Goal: Transaction & Acquisition: Purchase product/service

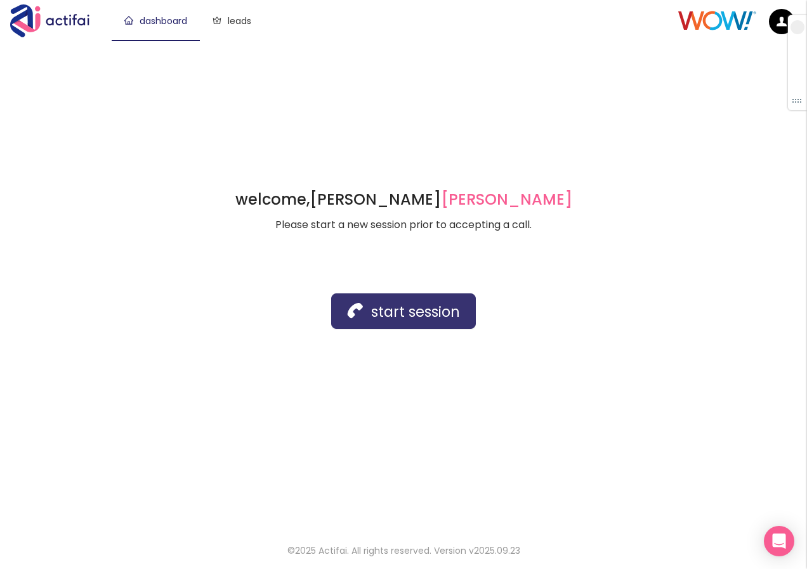
click at [377, 313] on button "start session" at bounding box center [403, 312] width 145 height 36
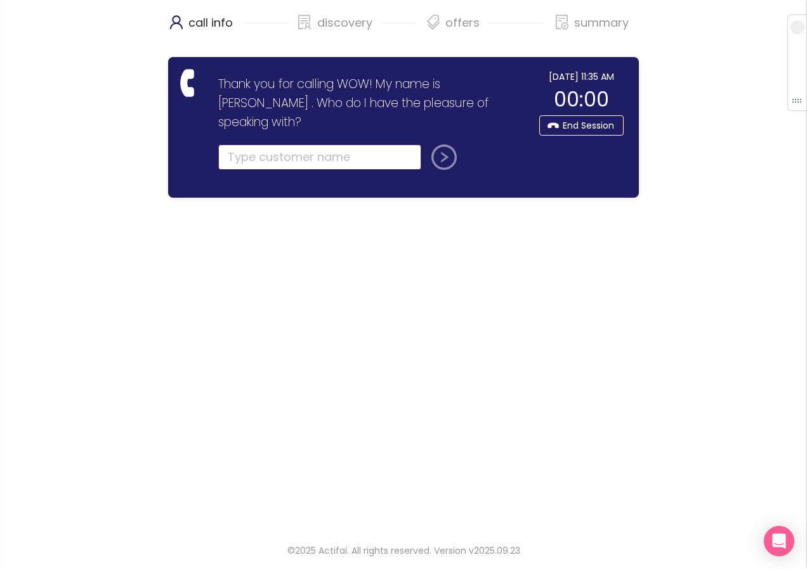
click at [246, 145] on input "text" at bounding box center [319, 157] width 203 height 25
type input "HANAN"
click at [444, 145] on button "submit" at bounding box center [441, 157] width 30 height 25
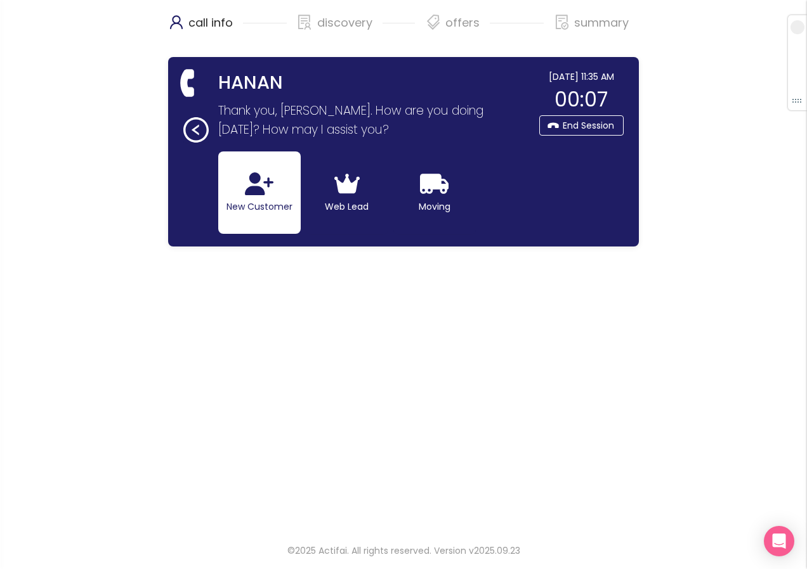
click at [263, 195] on icon "button" at bounding box center [259, 183] width 29 height 23
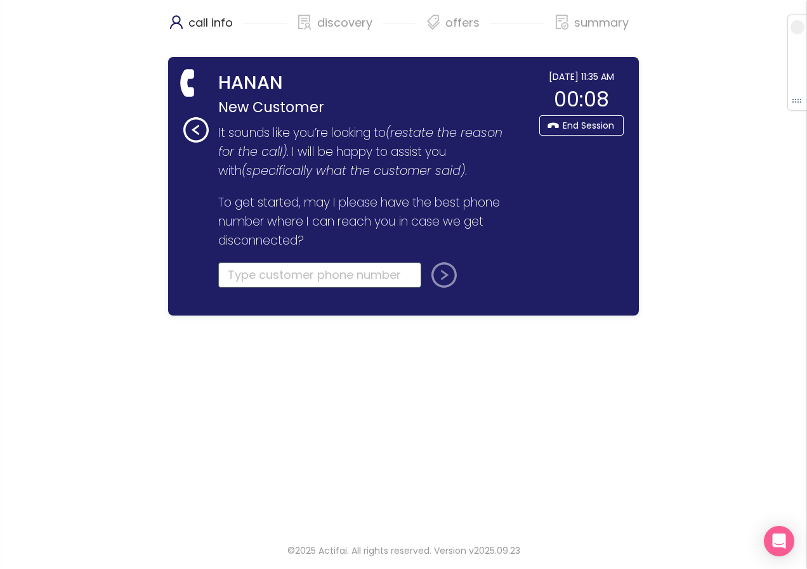
click at [249, 278] on input "tel" at bounding box center [319, 275] width 203 height 25
type input "[PHONE_NUMBER]"
click at [435, 276] on button "submit" at bounding box center [441, 275] width 30 height 25
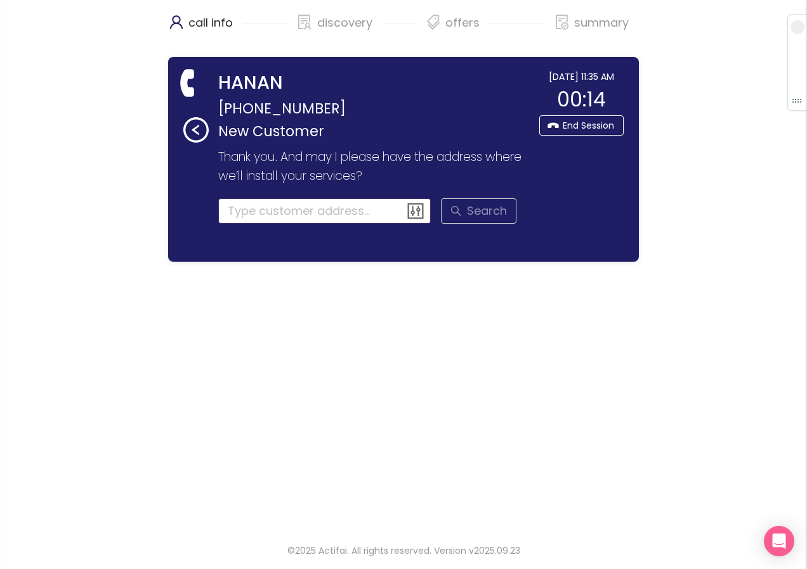
click at [254, 214] on input at bounding box center [324, 210] width 213 height 25
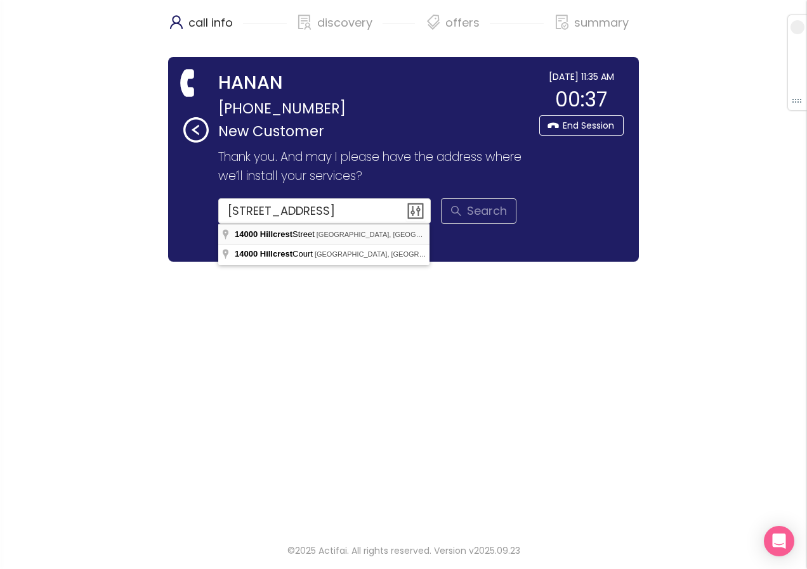
type input "[STREET_ADDRESS]"
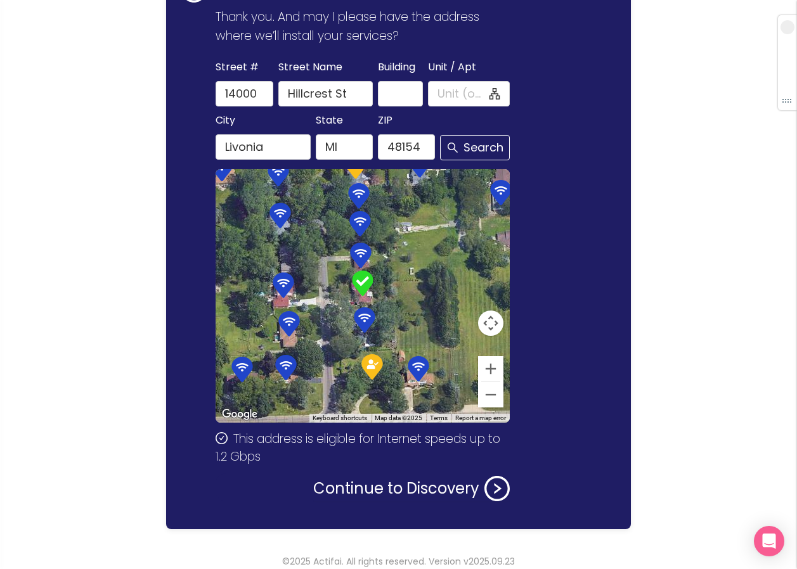
scroll to position [151, 0]
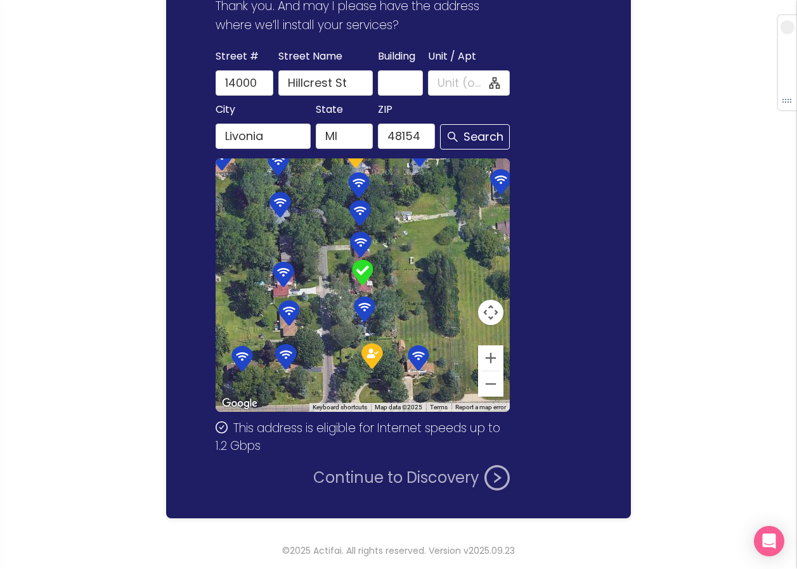
click at [373, 478] on button "Continue to Discovery" at bounding box center [411, 477] width 197 height 25
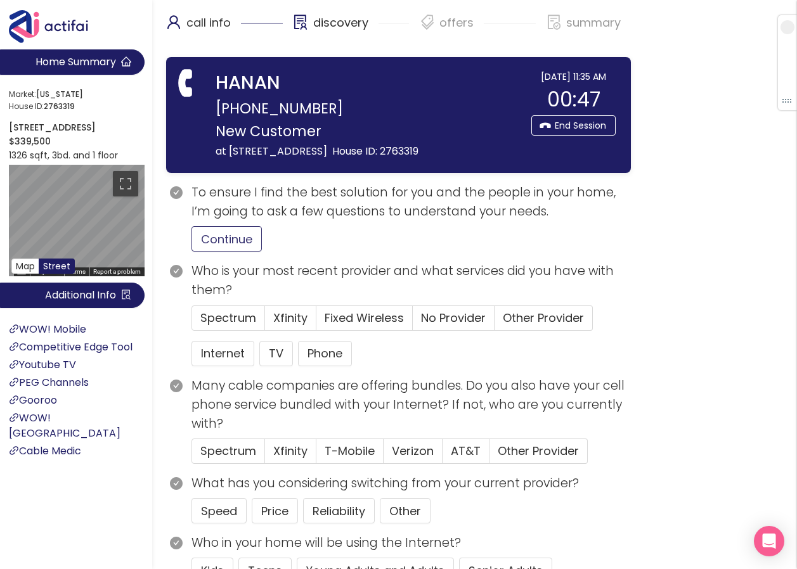
click at [238, 240] on button "Continue" at bounding box center [227, 238] width 70 height 25
click at [275, 518] on button "Price" at bounding box center [275, 510] width 46 height 25
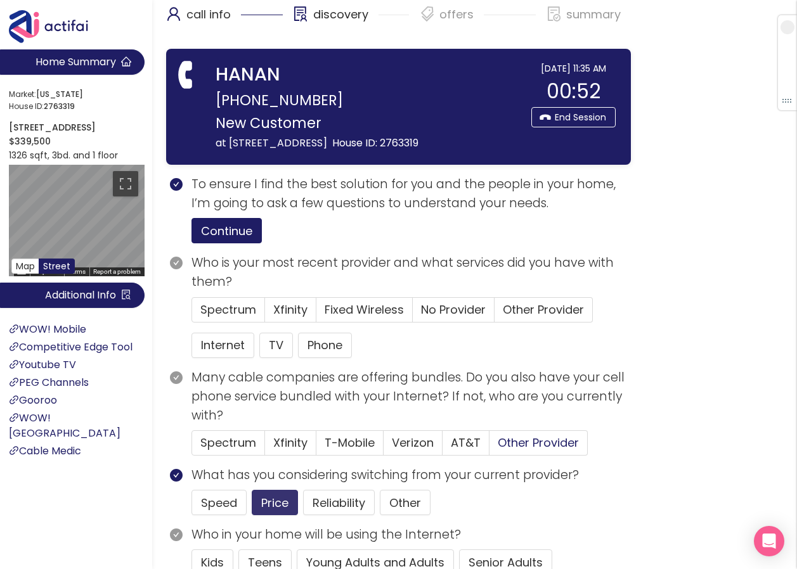
scroll to position [127, 0]
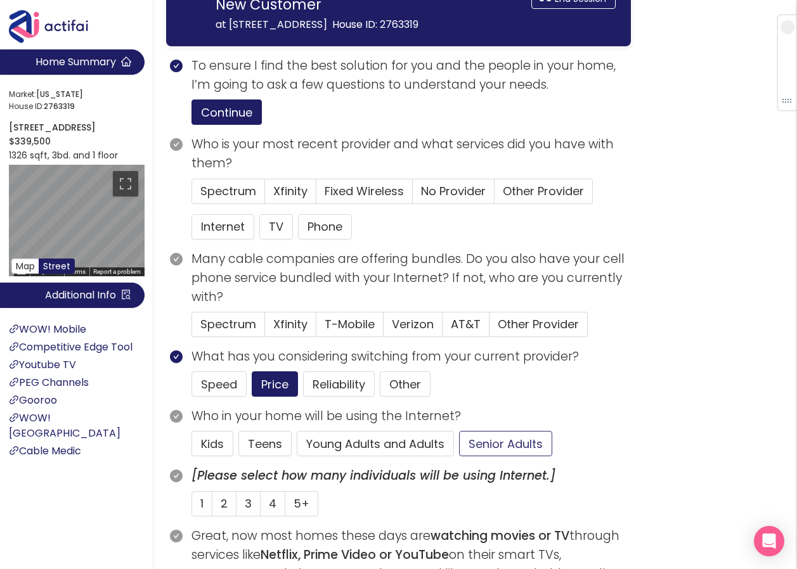
click at [500, 443] on button "Senior Adults" at bounding box center [505, 443] width 93 height 25
click at [243, 192] on span "Spectrum" at bounding box center [228, 191] width 56 height 16
click at [192, 195] on input "Spectrum" at bounding box center [192, 195] width 0 height 0
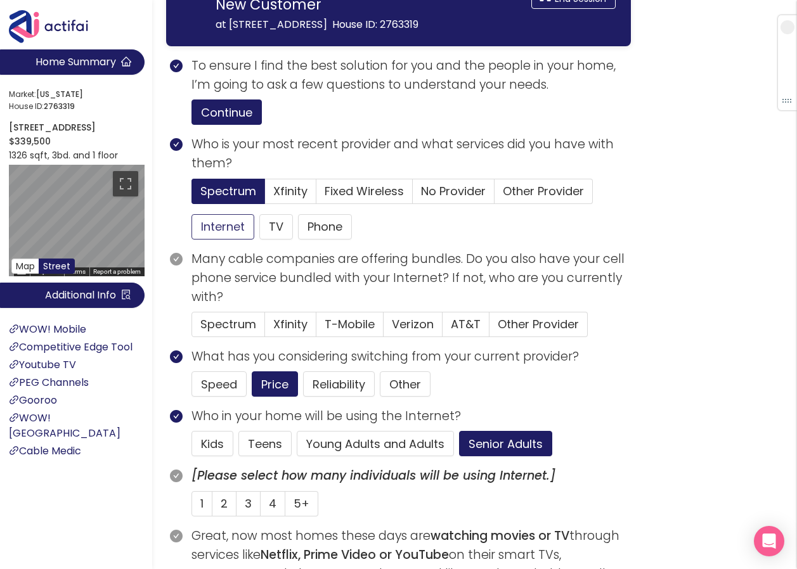
click at [232, 221] on button "Internet" at bounding box center [223, 226] width 63 height 25
click at [329, 227] on button "Phone" at bounding box center [325, 226] width 54 height 25
click at [266, 234] on button "TV" at bounding box center [276, 226] width 34 height 25
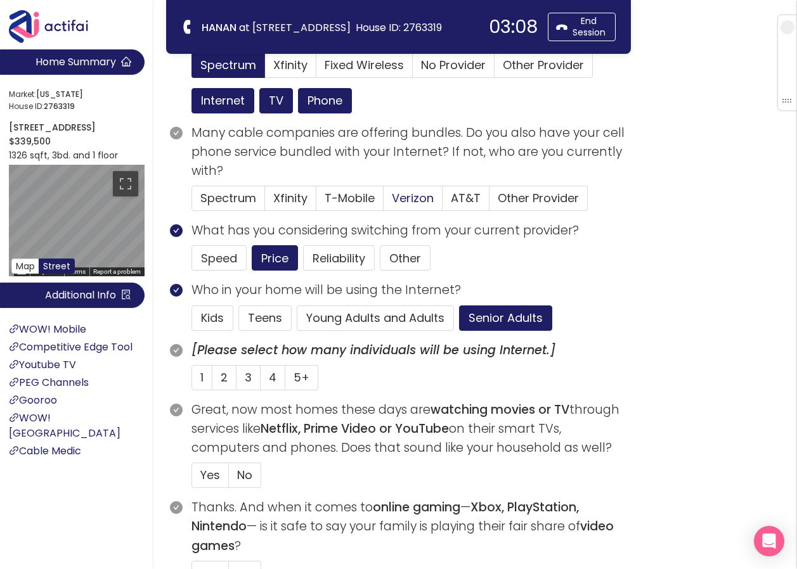
click at [405, 193] on span "Verizon" at bounding box center [413, 198] width 42 height 16
click at [384, 202] on input "Verizon" at bounding box center [384, 202] width 0 height 0
drag, startPoint x: 228, startPoint y: 376, endPoint x: 341, endPoint y: 393, distance: 114.2
click at [228, 377] on label "2" at bounding box center [224, 377] width 24 height 25
click at [212, 382] on input "2" at bounding box center [212, 382] width 0 height 0
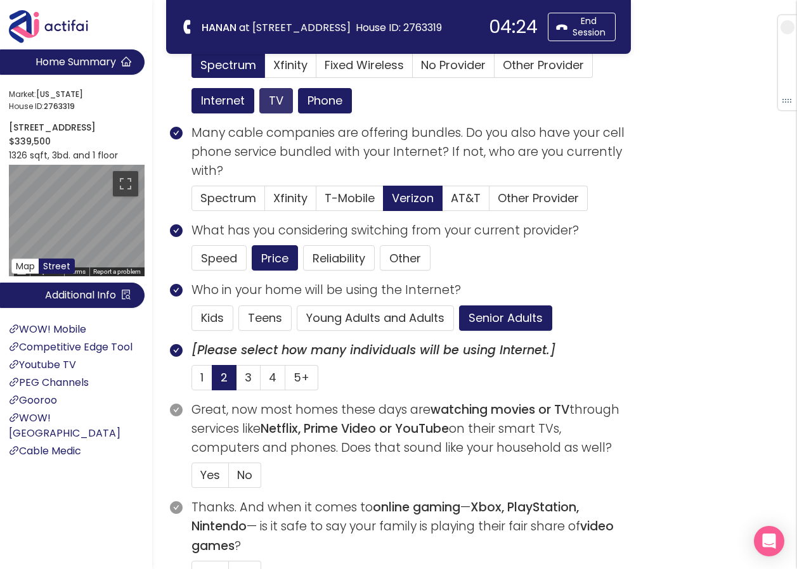
click at [273, 92] on button "TV" at bounding box center [276, 100] width 34 height 25
click at [216, 474] on span "Yes" at bounding box center [210, 475] width 20 height 16
click at [192, 479] on input "Yes" at bounding box center [192, 479] width 0 height 0
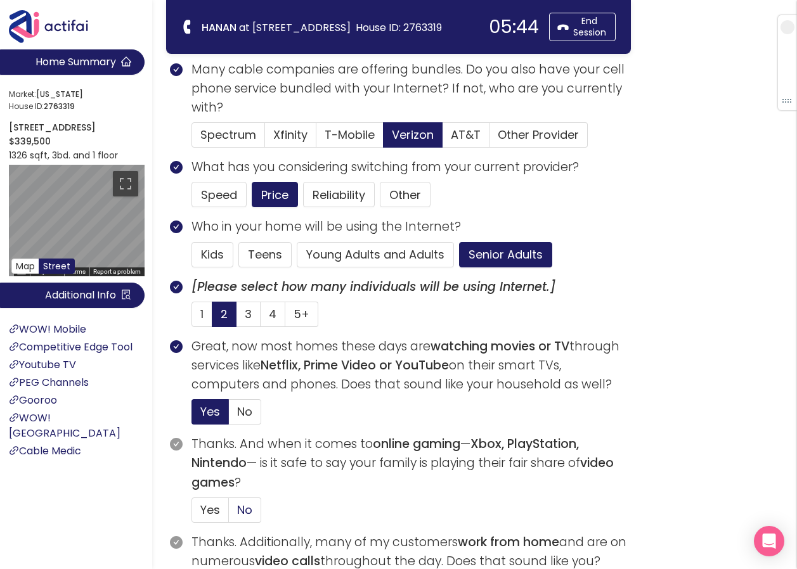
click at [250, 512] on span "No" at bounding box center [244, 510] width 15 height 16
click at [229, 514] on input "No" at bounding box center [229, 514] width 0 height 0
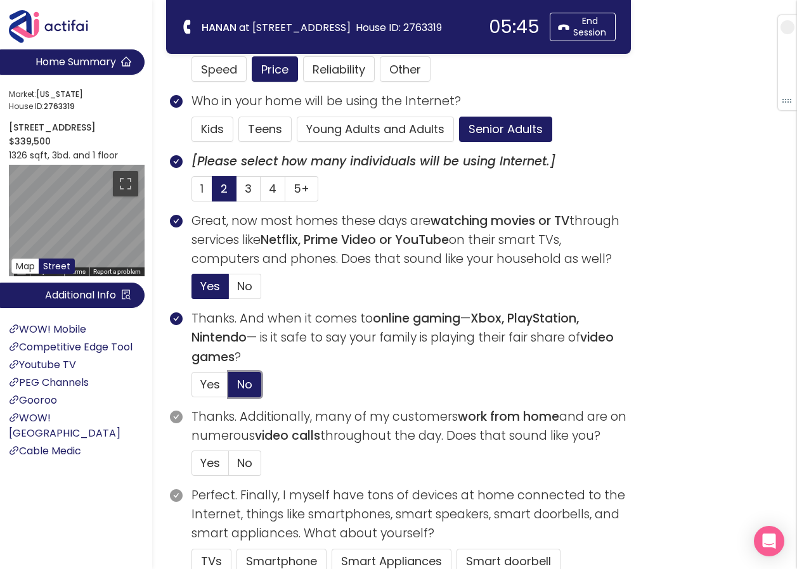
scroll to position [317, 0]
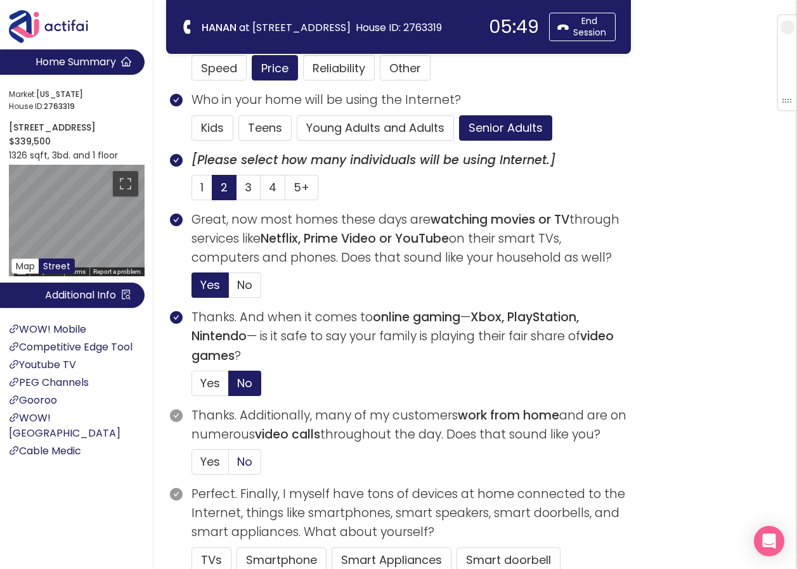
click at [248, 469] on span "No" at bounding box center [244, 462] width 15 height 16
click at [229, 466] on input "No" at bounding box center [229, 466] width 0 height 0
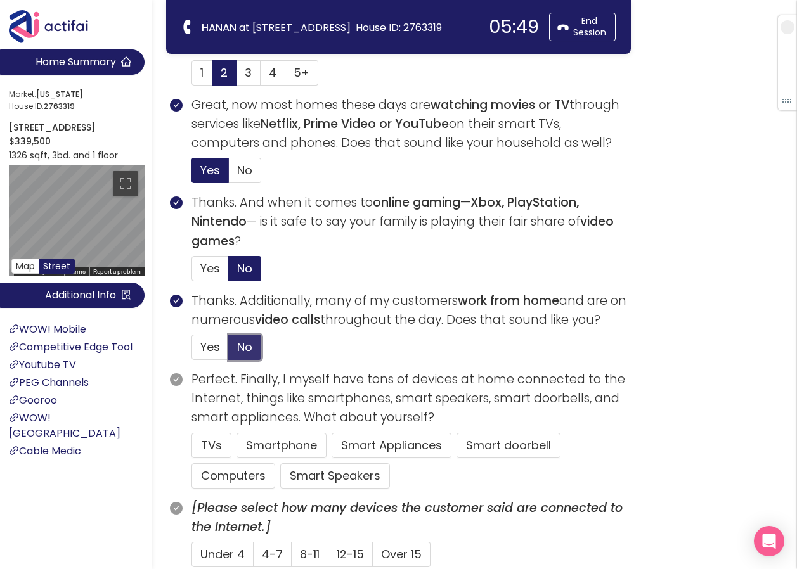
scroll to position [444, 0]
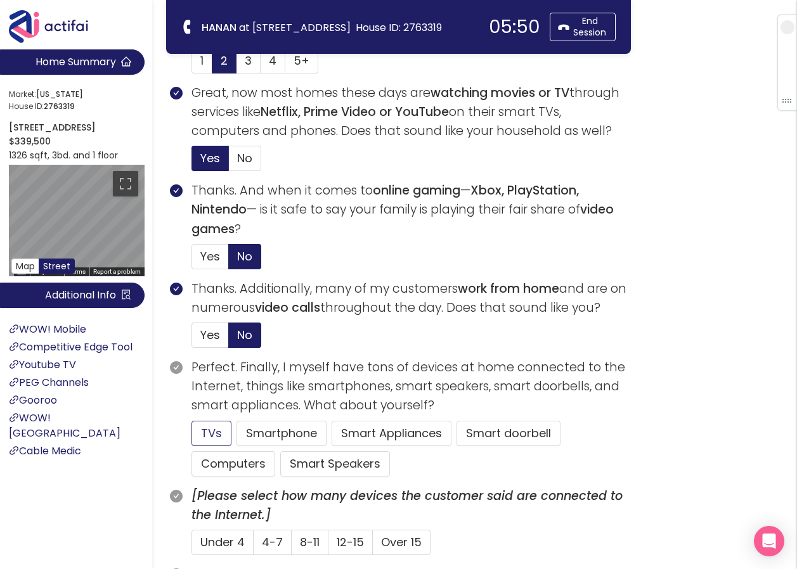
click at [222, 440] on button "TVs" at bounding box center [212, 433] width 40 height 25
click at [265, 435] on button "Smartphone" at bounding box center [282, 433] width 90 height 25
click at [239, 538] on span "Under 4" at bounding box center [222, 543] width 44 height 16
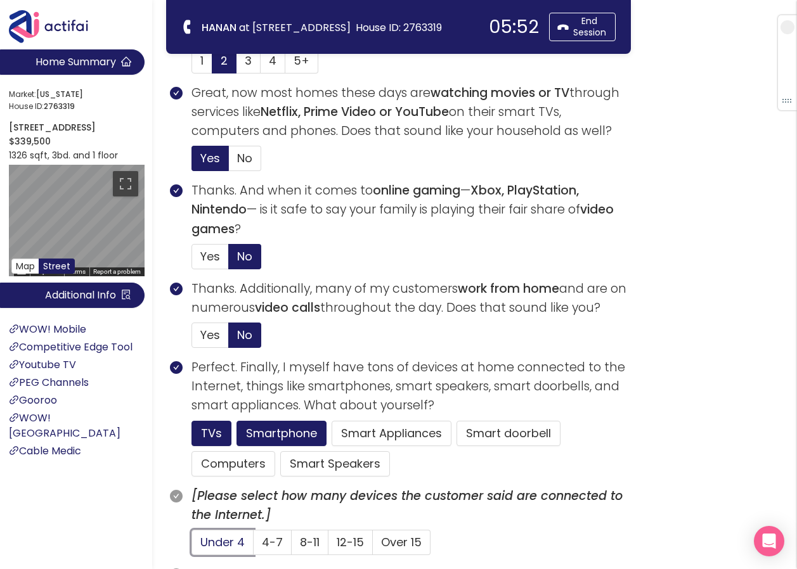
click at [192, 547] on input "Under 4" at bounding box center [192, 547] width 0 height 0
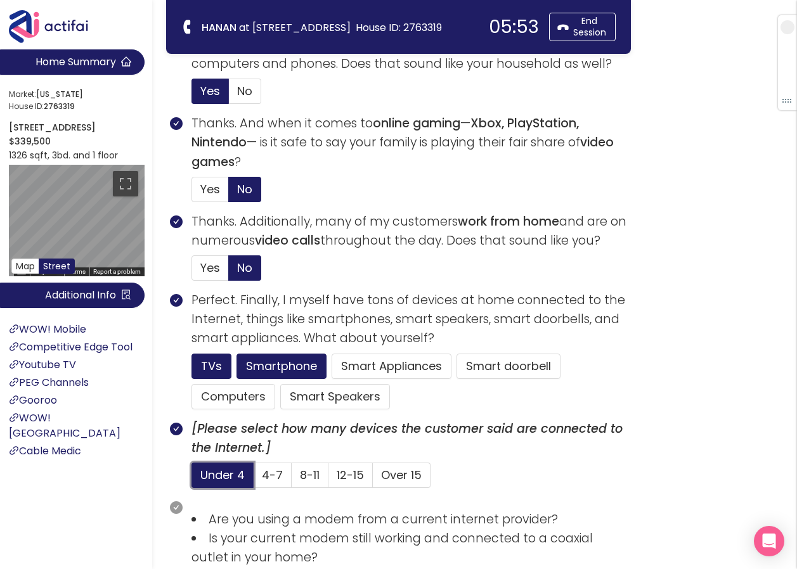
scroll to position [634, 0]
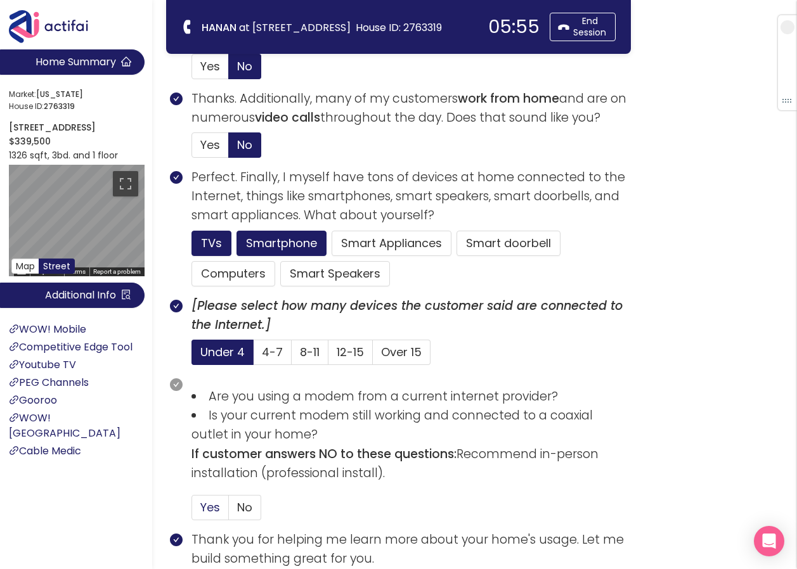
click at [219, 504] on span "Yes" at bounding box center [210, 508] width 20 height 16
click at [192, 512] on input "Yes" at bounding box center [192, 512] width 0 height 0
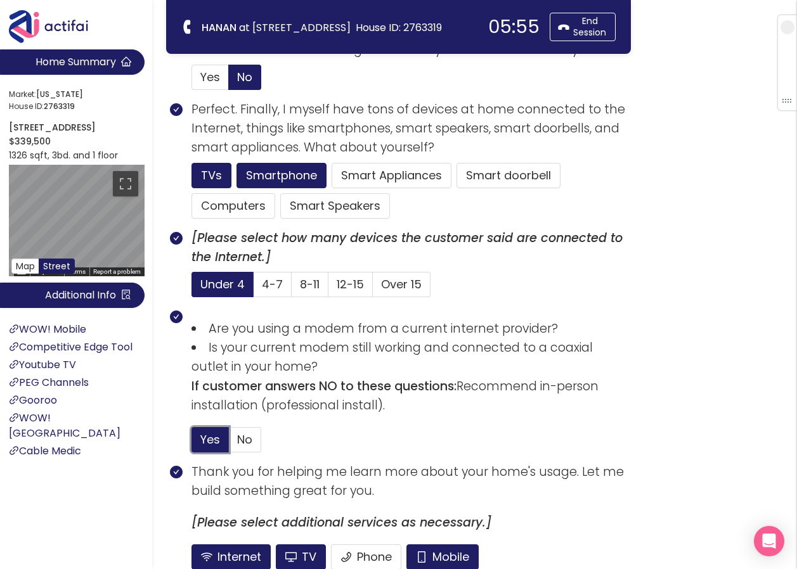
scroll to position [819, 0]
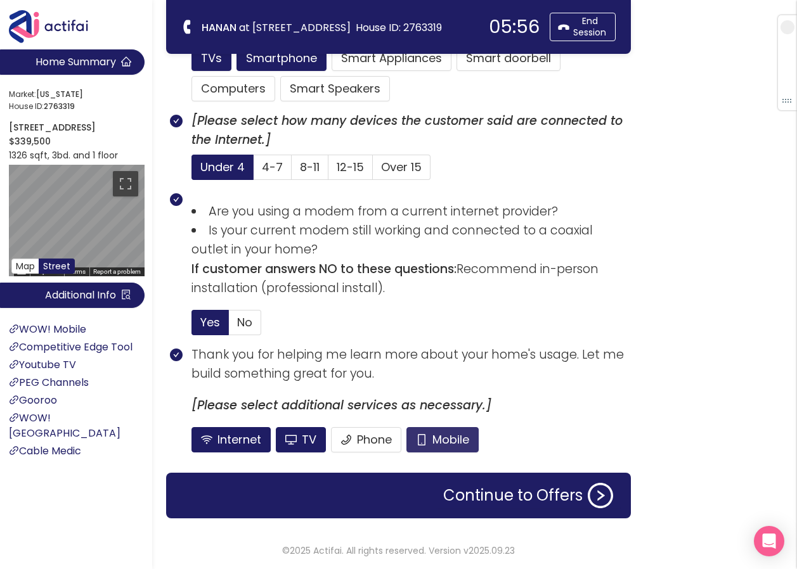
click at [461, 434] on button "Mobile" at bounding box center [442, 439] width 72 height 25
click at [302, 439] on button "TV" at bounding box center [301, 439] width 50 height 25
click at [360, 432] on button "Phone" at bounding box center [366, 439] width 70 height 25
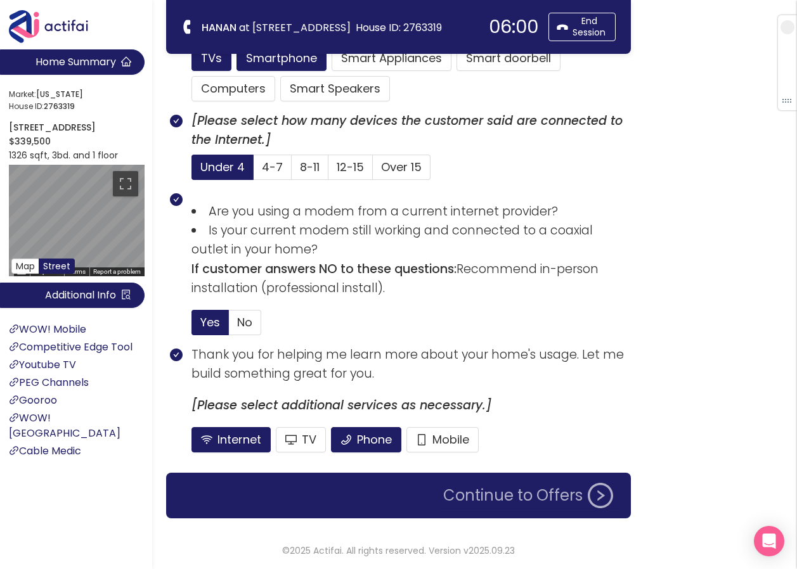
click at [528, 503] on button "Continue to Offers" at bounding box center [528, 495] width 185 height 25
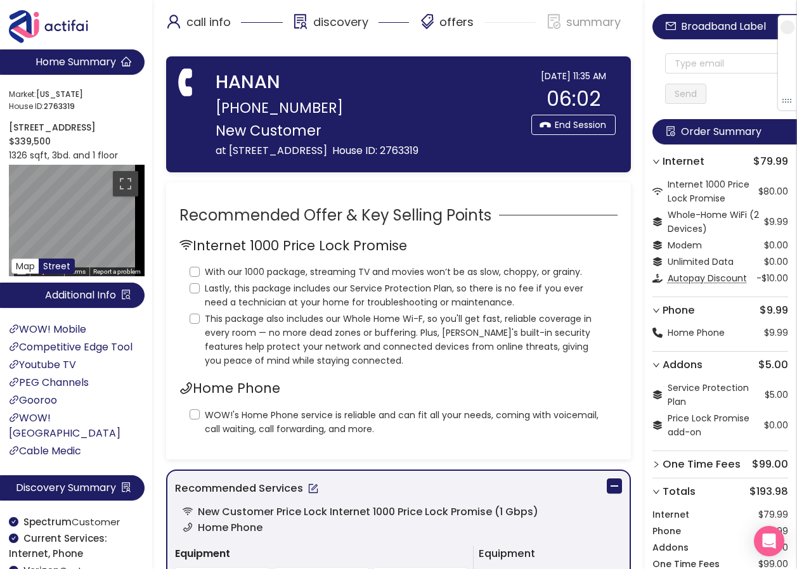
scroll to position [0, 0]
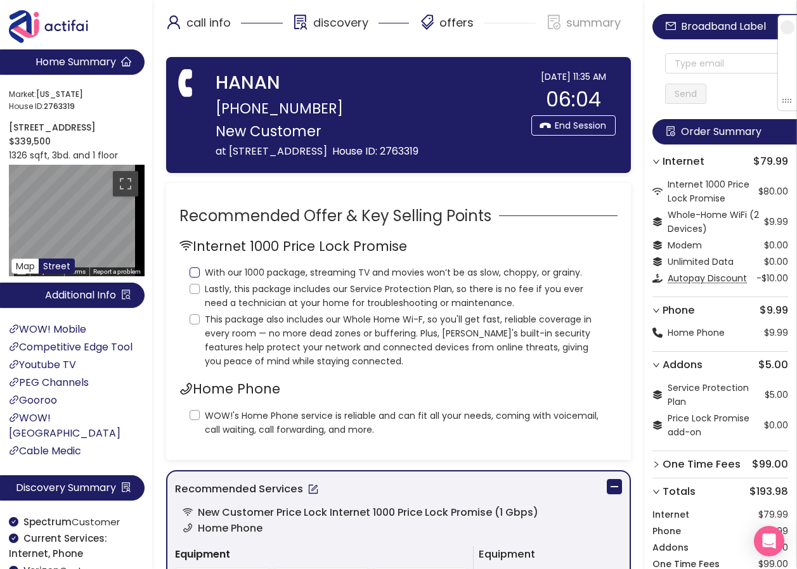
click at [198, 269] on input "With our 1000 package, streaming TV and movies won’t be as slow, choppy, or gra…" at bounding box center [195, 273] width 10 height 10
checkbox input "true"
click at [197, 289] on input "Lastly, this package includes our Service Protection Plan, so there is no fee i…" at bounding box center [195, 289] width 10 height 10
checkbox input "true"
click at [193, 318] on input "This package also includes our Whole Home Wi-F, so you'll get fast, reliable co…" at bounding box center [195, 320] width 10 height 10
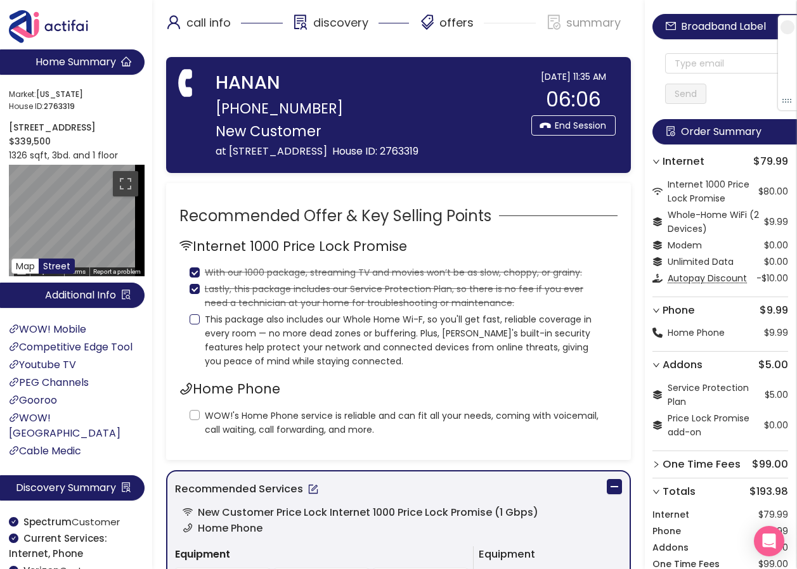
checkbox input "true"
click at [195, 422] on label "WOW!'s Home Phone service is reliable and can fit all your needs, coming with v…" at bounding box center [399, 421] width 418 height 30
click at [195, 420] on input "WOW!'s Home Phone service is reliable and can fit all your needs, coming with v…" at bounding box center [195, 415] width 10 height 10
checkbox input "true"
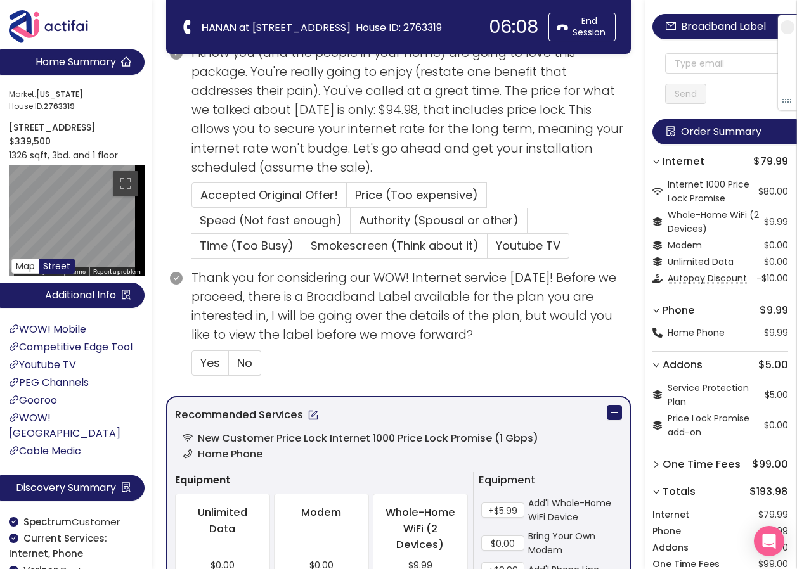
scroll to position [317, 0]
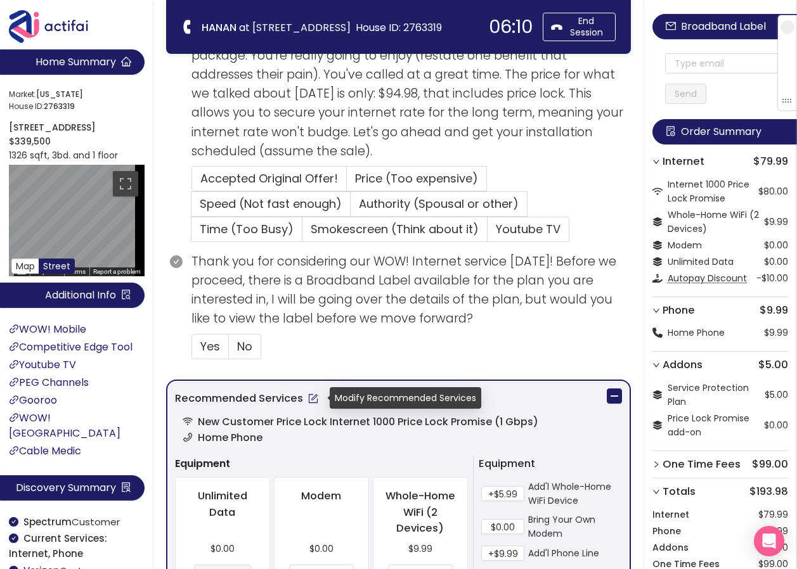
click at [313, 399] on button "button" at bounding box center [313, 399] width 20 height 20
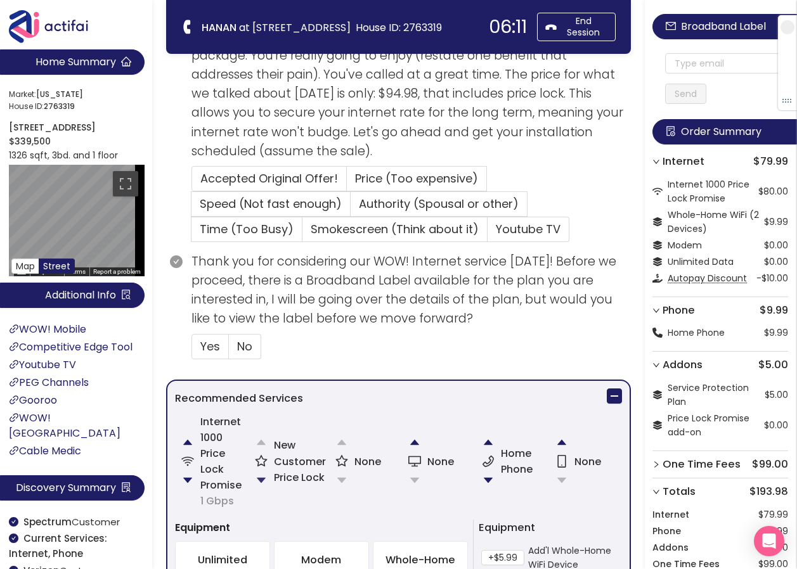
click at [249, 479] on button "button" at bounding box center [261, 480] width 25 height 25
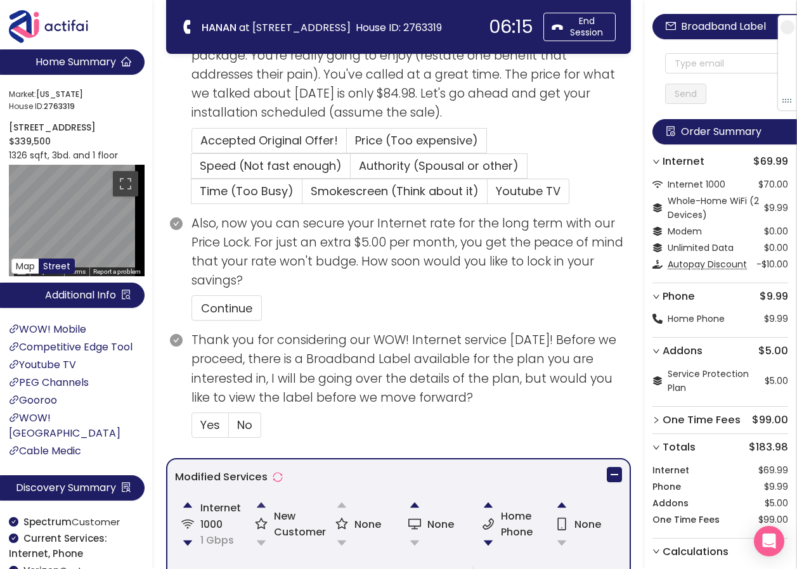
click at [264, 502] on button "button" at bounding box center [261, 505] width 25 height 25
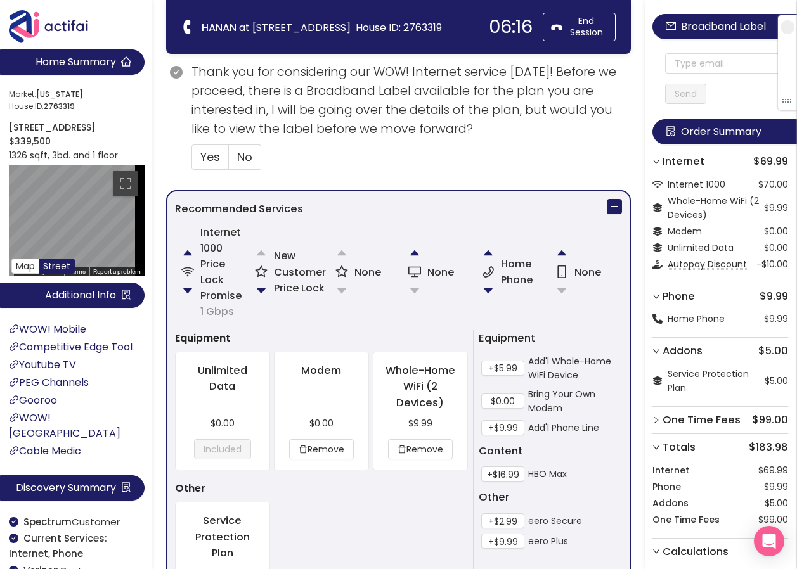
scroll to position [507, 0]
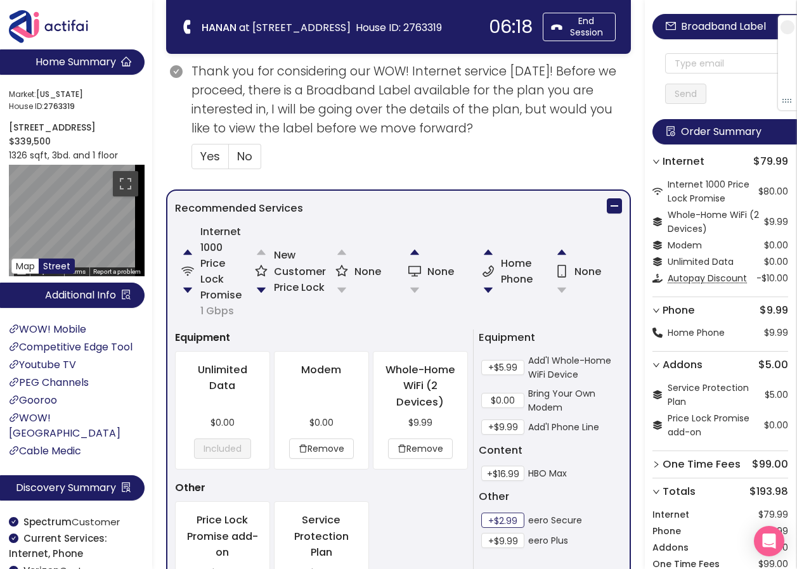
click at [493, 523] on button "+$2.99" at bounding box center [502, 520] width 43 height 15
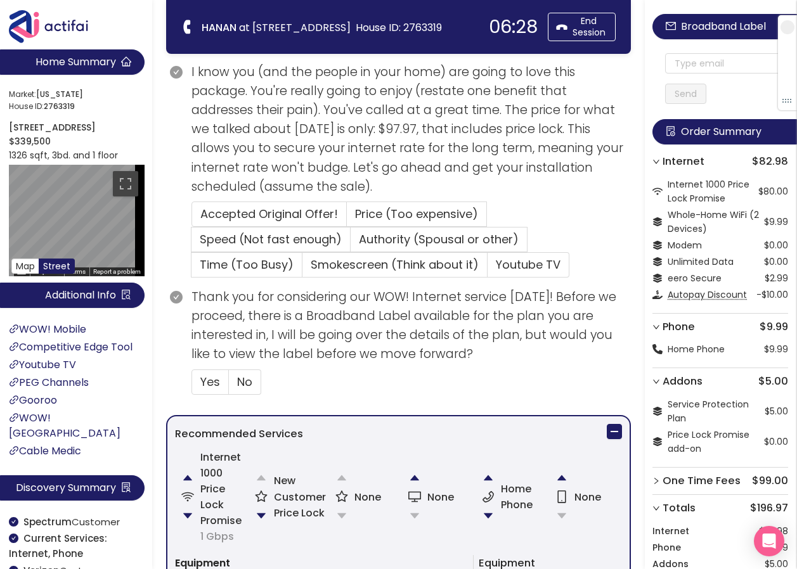
scroll to position [254, 0]
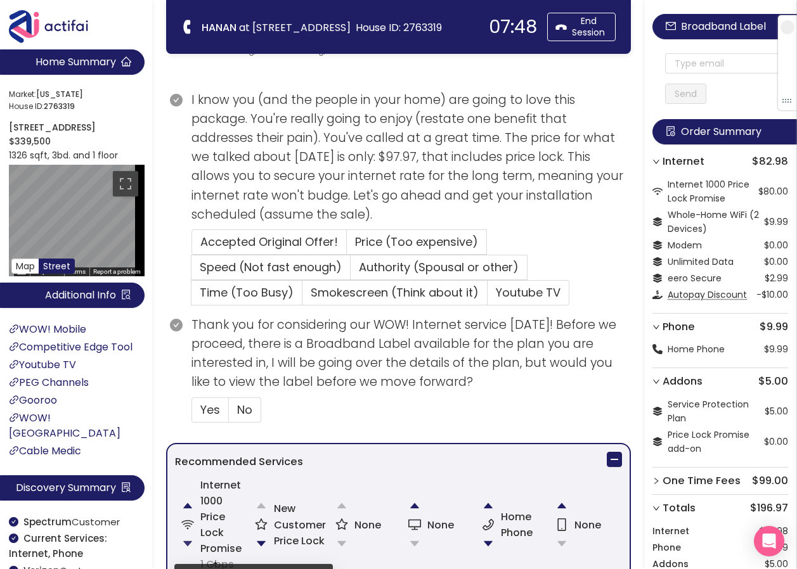
click at [189, 548] on button "button" at bounding box center [187, 543] width 25 height 25
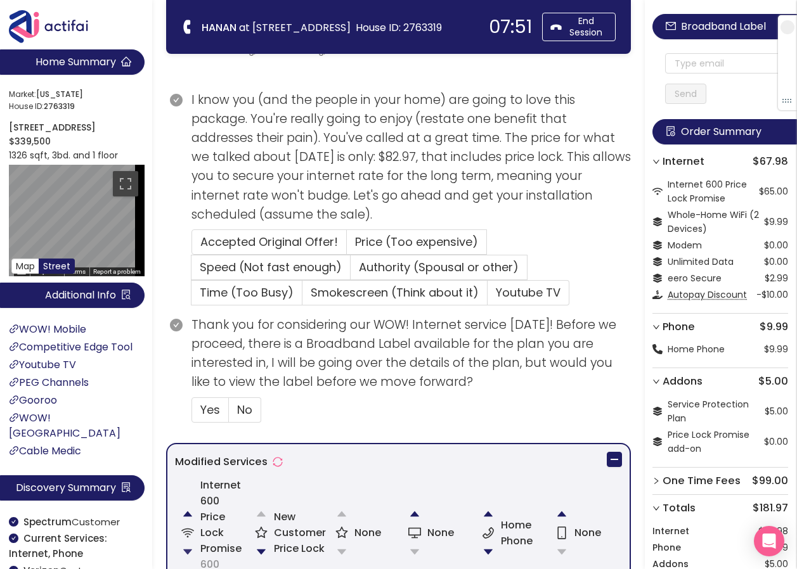
scroll to position [317, 0]
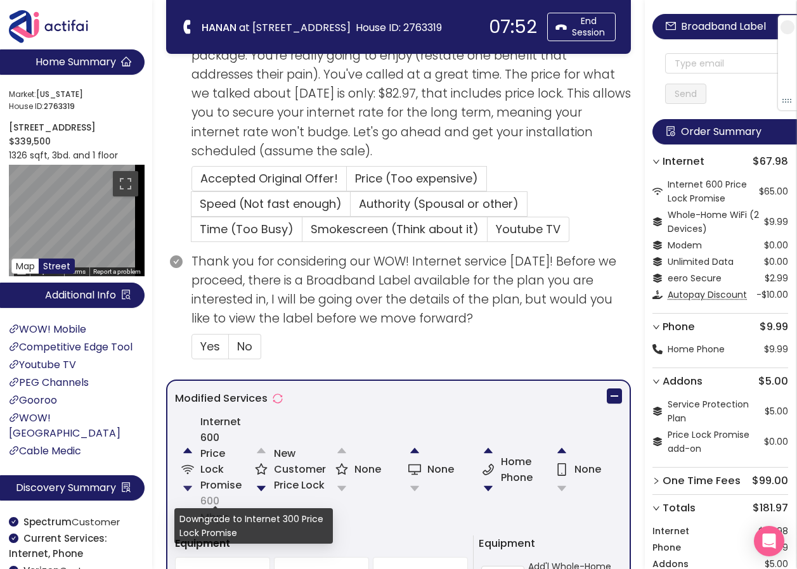
click at [186, 488] on button "button" at bounding box center [187, 488] width 25 height 25
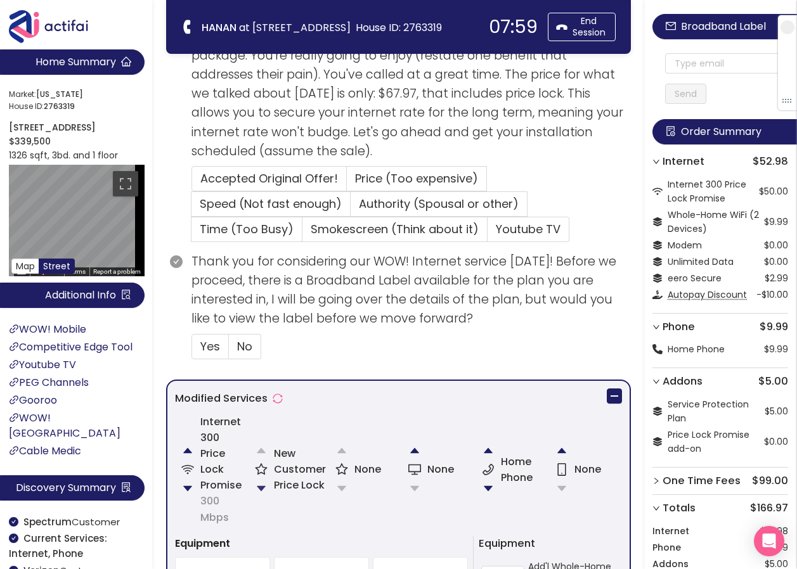
click at [260, 490] on button "button" at bounding box center [261, 488] width 25 height 25
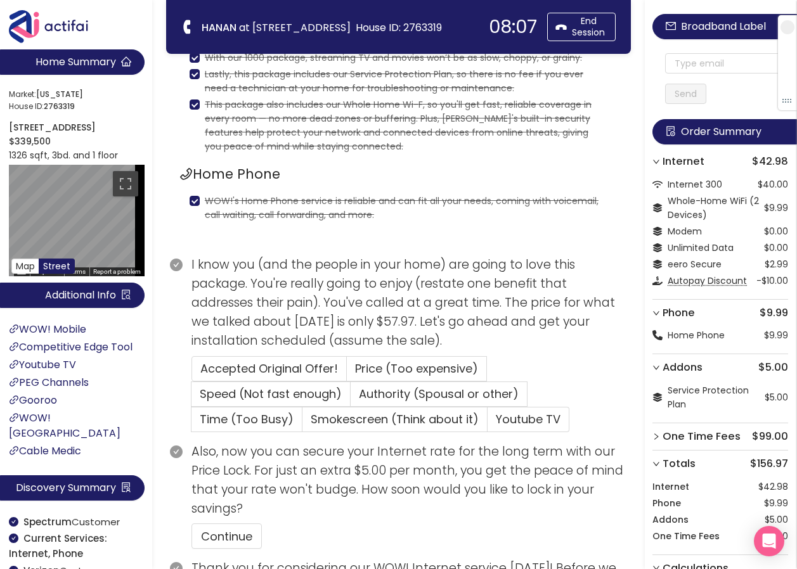
scroll to position [63, 0]
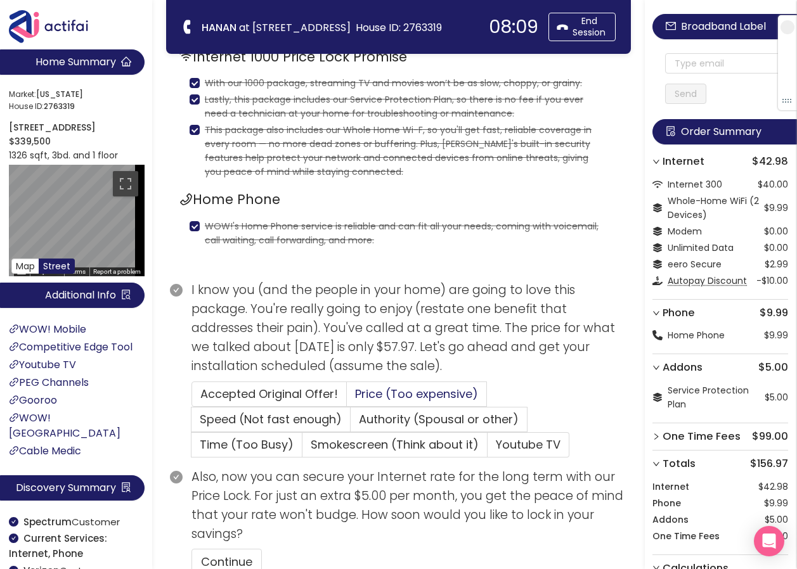
click at [398, 393] on span "Price (Too expensive)" at bounding box center [416, 394] width 123 height 16
click at [347, 398] on input "Price (Too expensive)" at bounding box center [347, 398] width 0 height 0
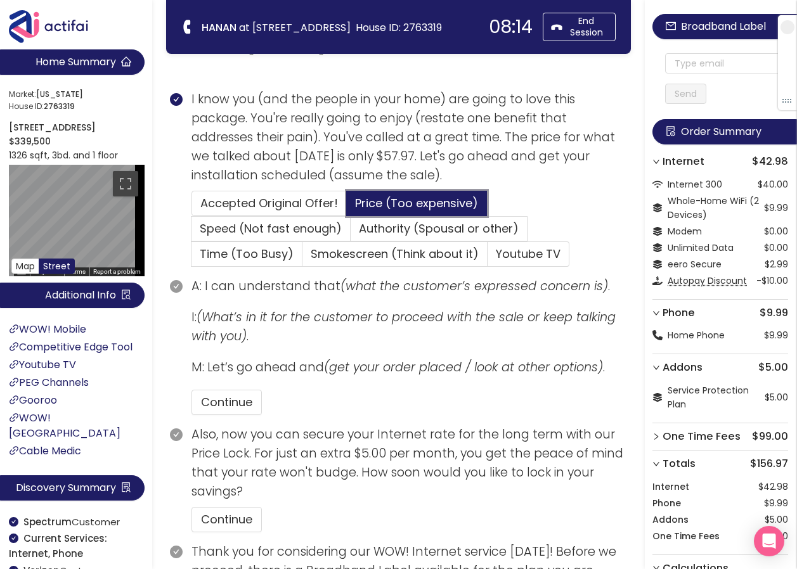
scroll to position [317, 0]
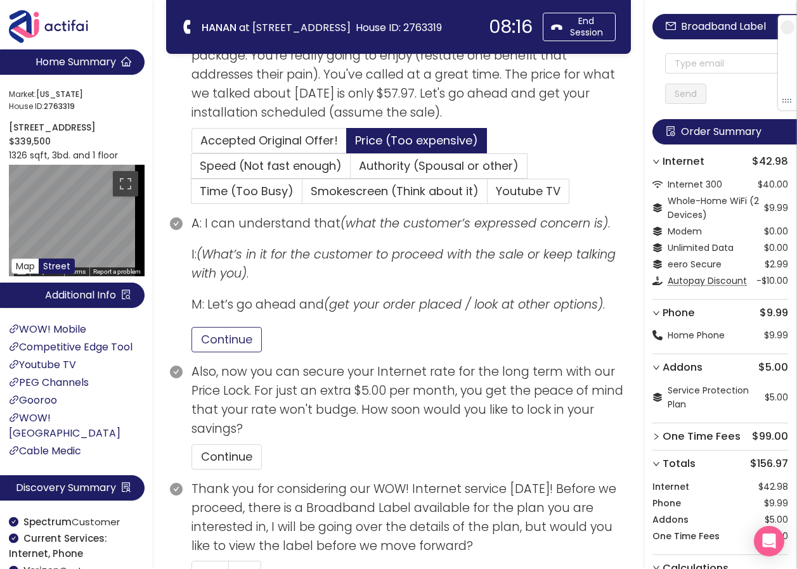
click at [234, 346] on button "Continue" at bounding box center [227, 339] width 70 height 25
click at [231, 458] on button "Continue" at bounding box center [227, 457] width 70 height 25
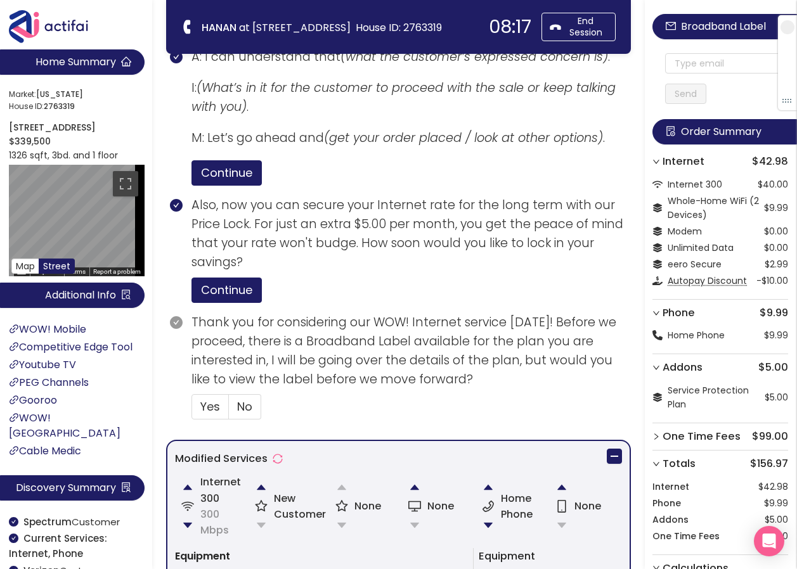
scroll to position [507, 0]
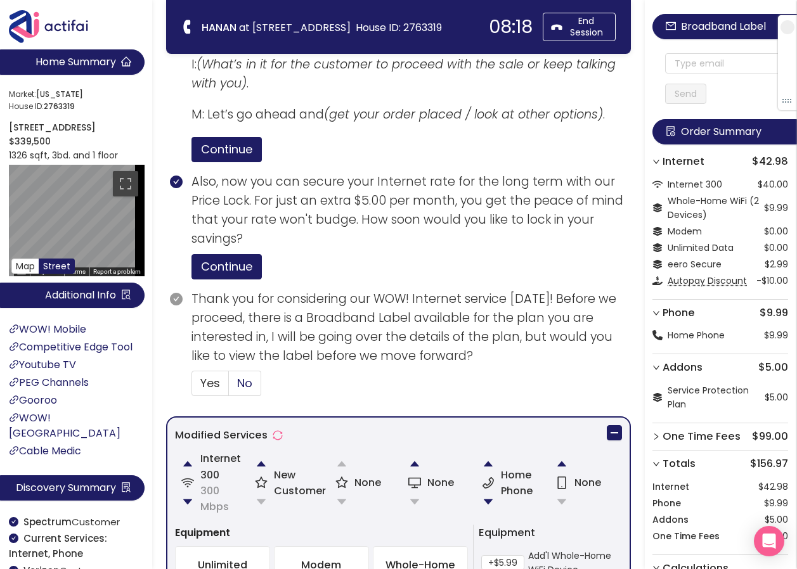
click at [249, 383] on span "No" at bounding box center [244, 383] width 15 height 16
click at [229, 387] on input "No" at bounding box center [229, 387] width 0 height 0
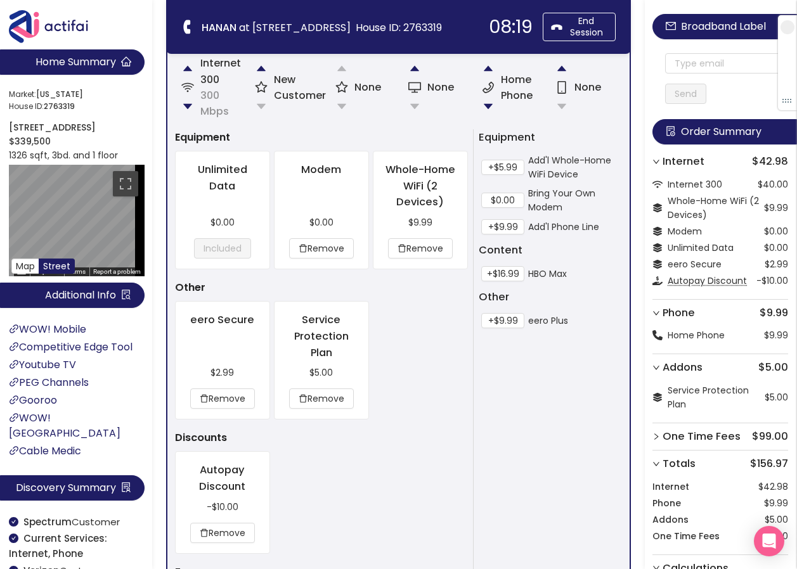
scroll to position [1138, 0]
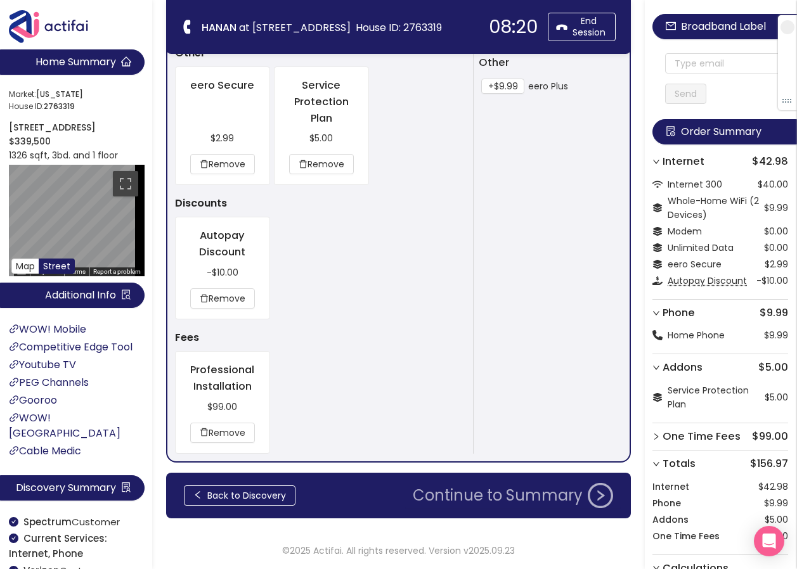
click at [465, 488] on button "Continue to Summary" at bounding box center [513, 495] width 216 height 25
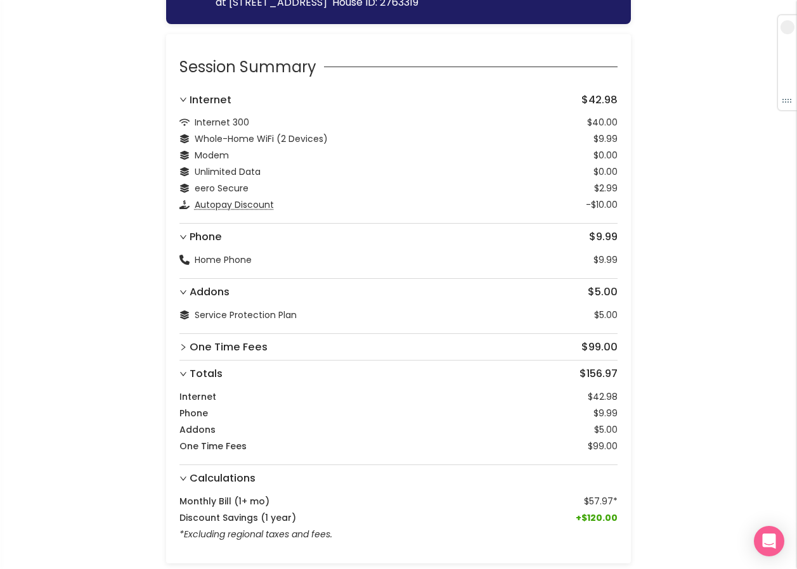
scroll to position [188, 0]
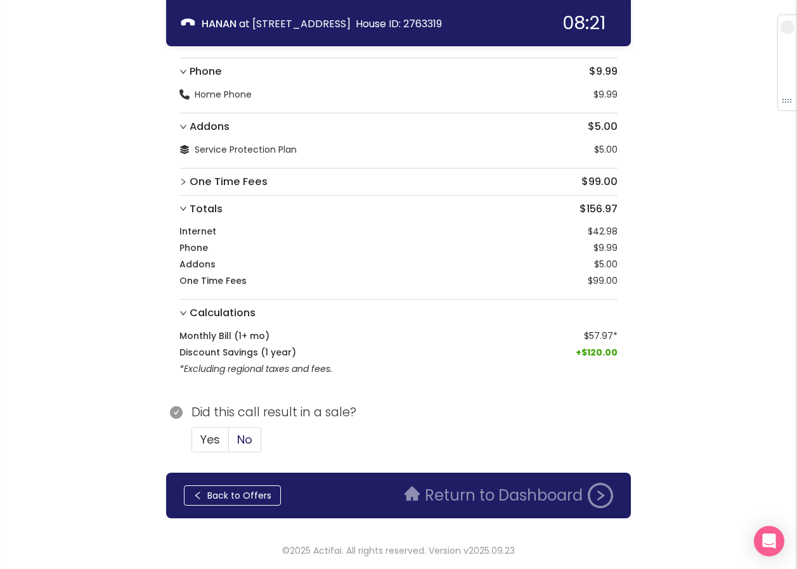
click at [238, 447] on span "No" at bounding box center [244, 440] width 15 height 16
click at [229, 444] on input "No" at bounding box center [229, 444] width 0 height 0
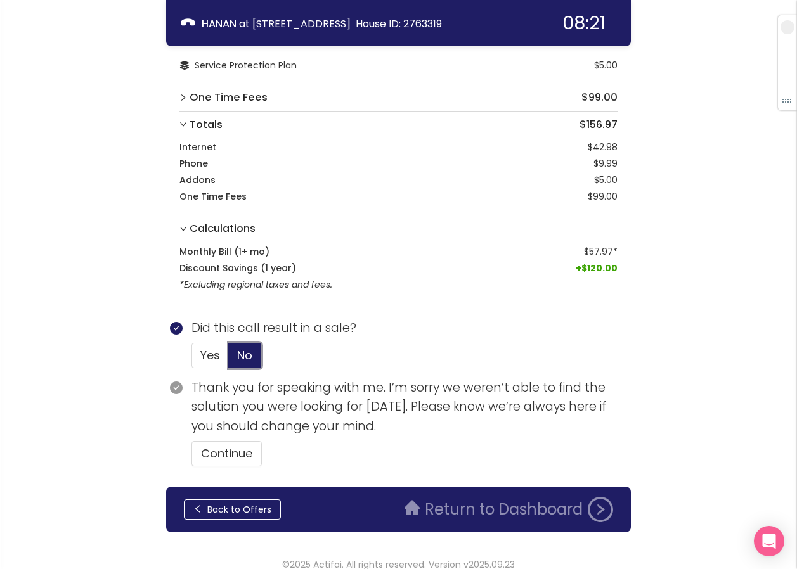
scroll to position [287, 0]
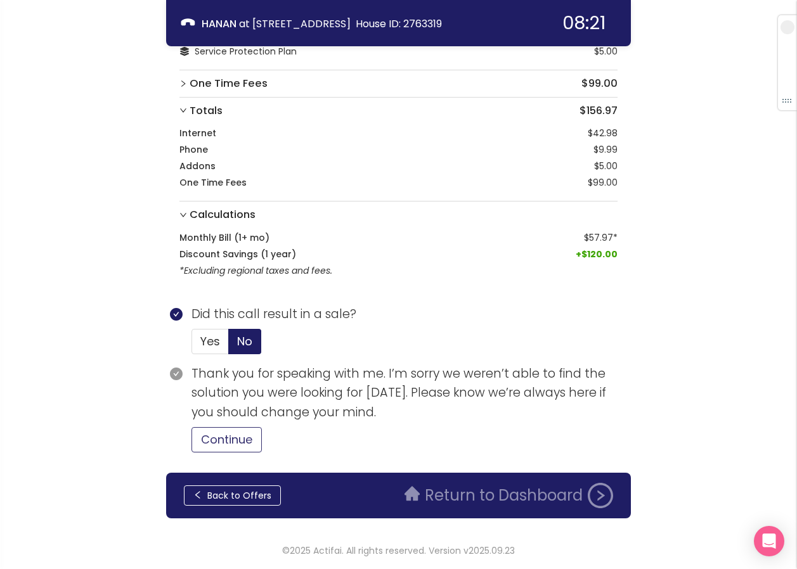
click at [226, 439] on button "Continue" at bounding box center [227, 439] width 70 height 25
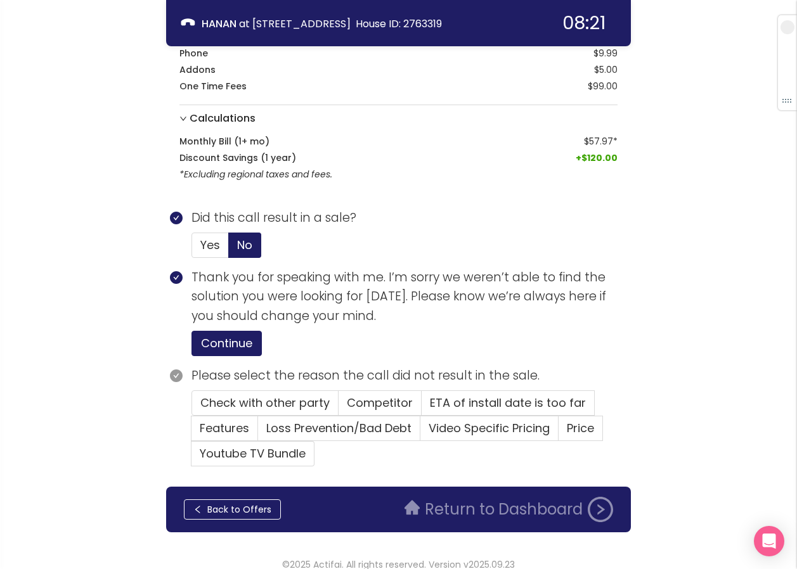
scroll to position [397, 0]
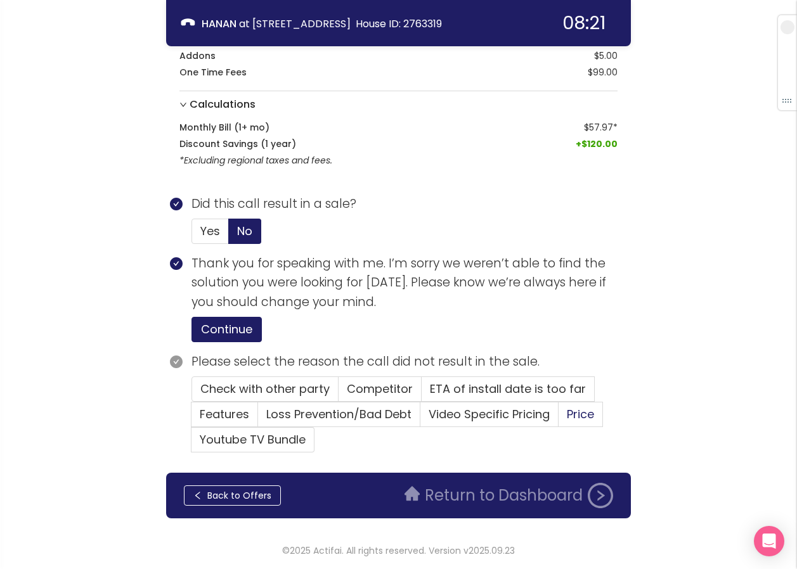
click at [581, 417] on span "Price" at bounding box center [580, 414] width 27 height 16
click at [559, 419] on input "Price" at bounding box center [559, 419] width 0 height 0
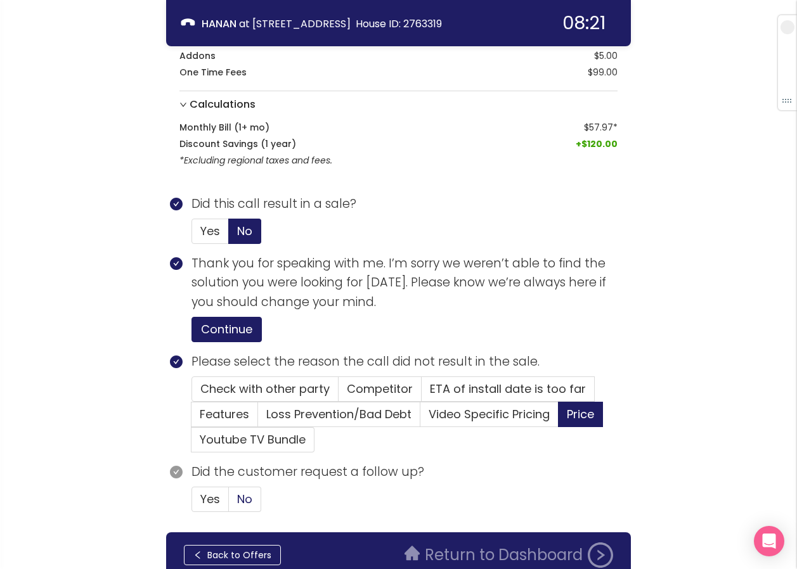
click at [244, 497] on span "No" at bounding box center [244, 499] width 15 height 16
click at [229, 503] on input "No" at bounding box center [229, 503] width 0 height 0
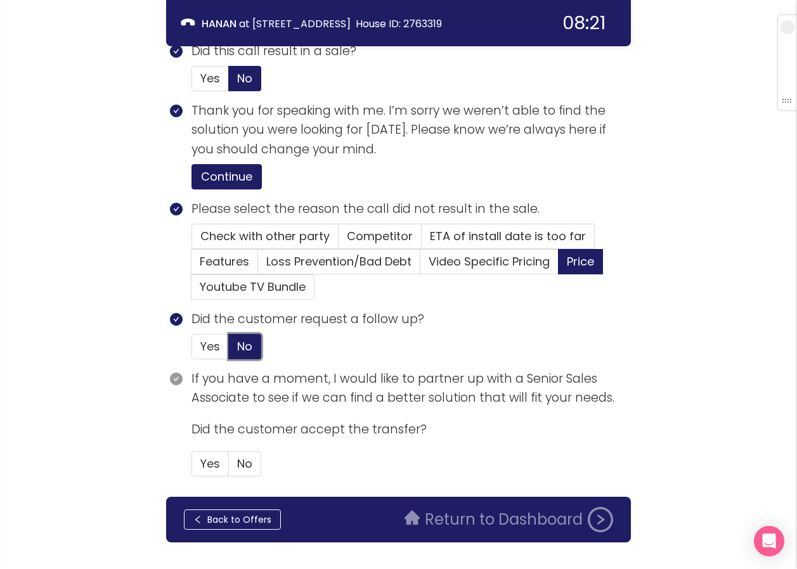
scroll to position [574, 0]
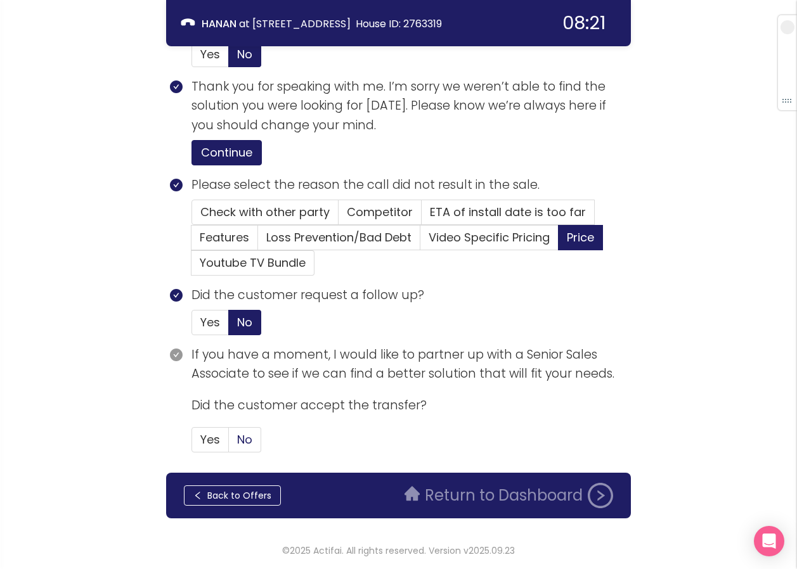
click at [248, 440] on span "No" at bounding box center [244, 440] width 15 height 16
click at [229, 444] on input "No" at bounding box center [229, 444] width 0 height 0
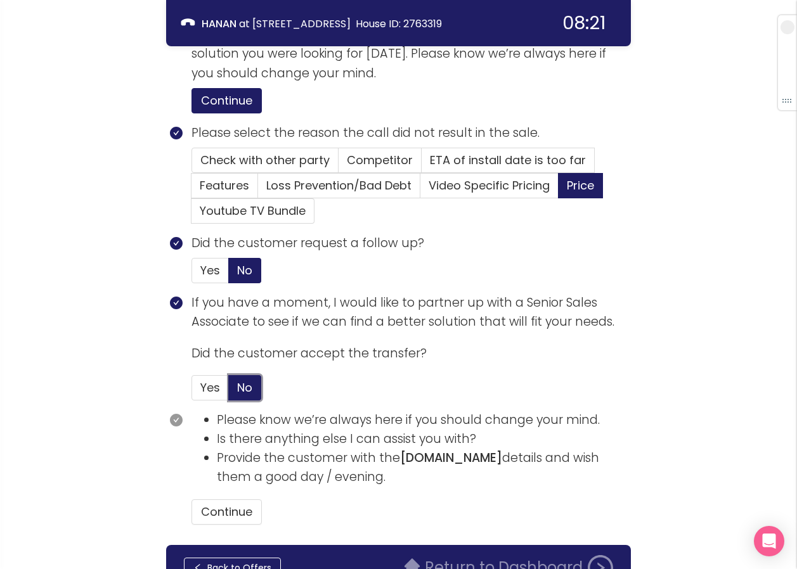
scroll to position [698, 0]
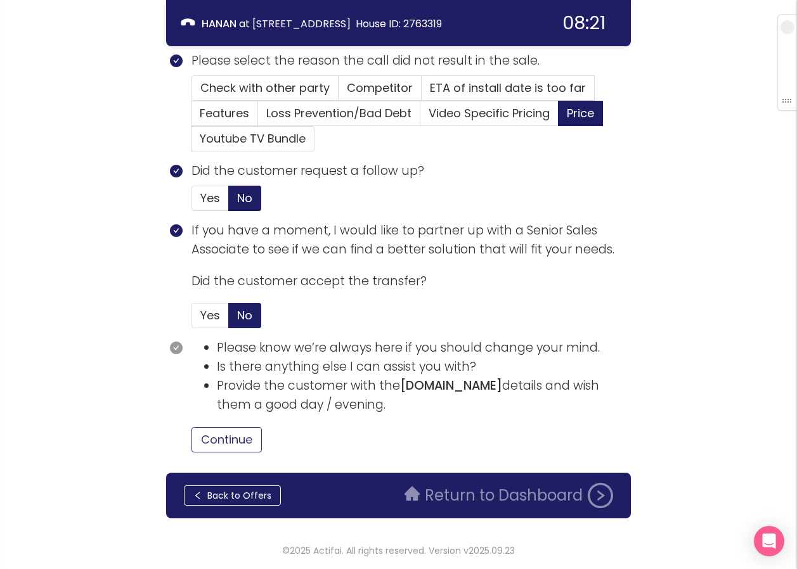
click at [240, 436] on button "Continue" at bounding box center [227, 439] width 70 height 25
click at [451, 500] on button "Return to Dashboard" at bounding box center [509, 495] width 224 height 25
